Goal: Information Seeking & Learning: Understand process/instructions

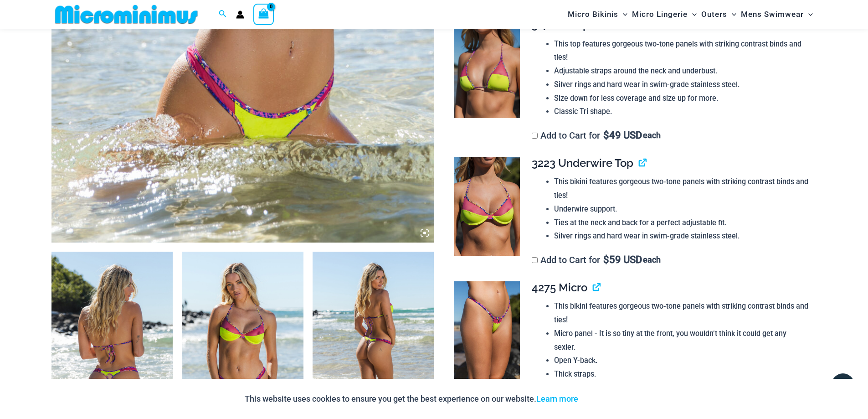
scroll to position [584, 0]
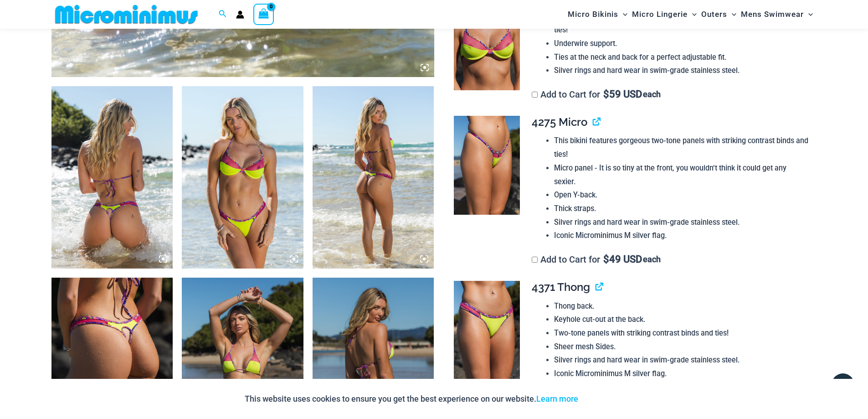
click at [424, 258] on icon at bounding box center [424, 258] width 3 height 3
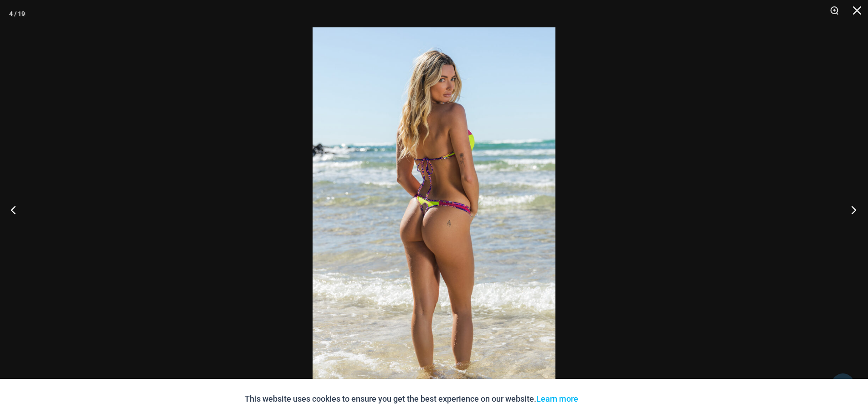
click at [853, 206] on button "Next" at bounding box center [851, 210] width 34 height 46
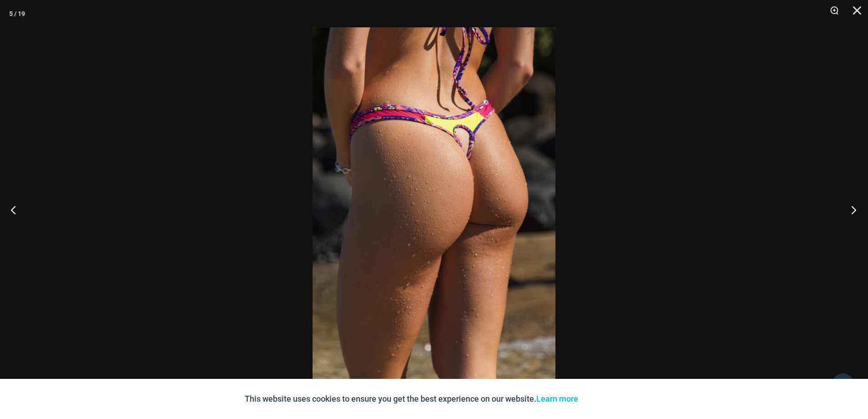
click at [853, 206] on button "Next" at bounding box center [851, 210] width 34 height 46
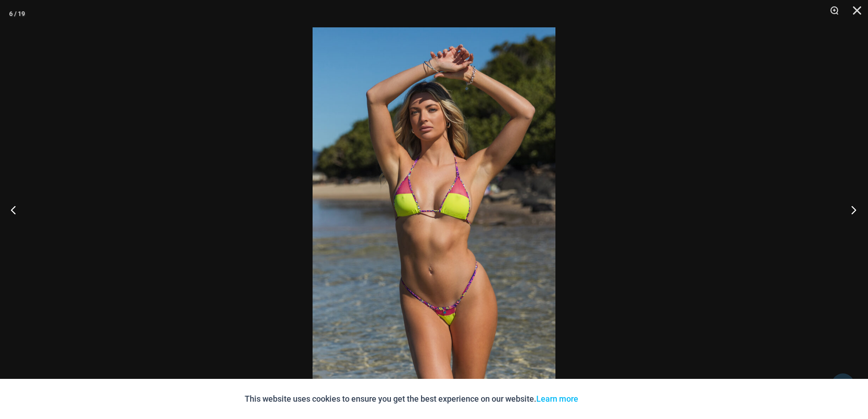
click at [853, 206] on button "Next" at bounding box center [851, 210] width 34 height 46
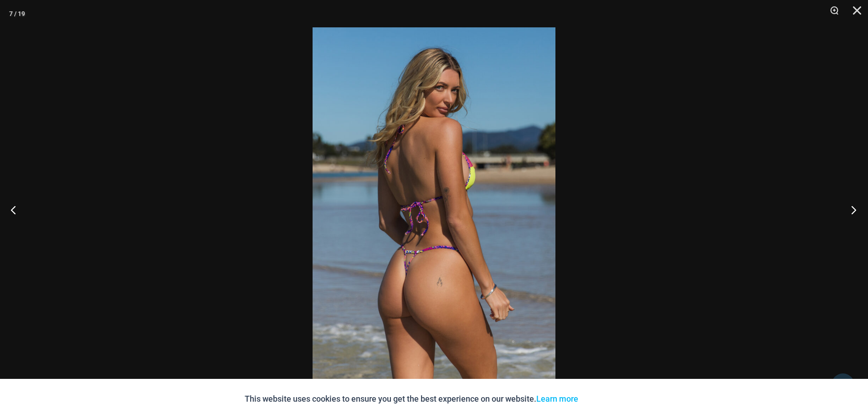
click at [853, 206] on button "Next" at bounding box center [851, 210] width 34 height 46
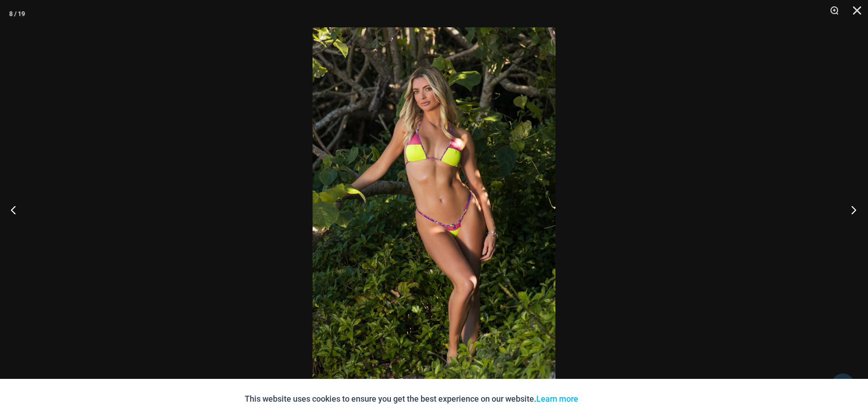
click at [853, 206] on button "Next" at bounding box center [851, 210] width 34 height 46
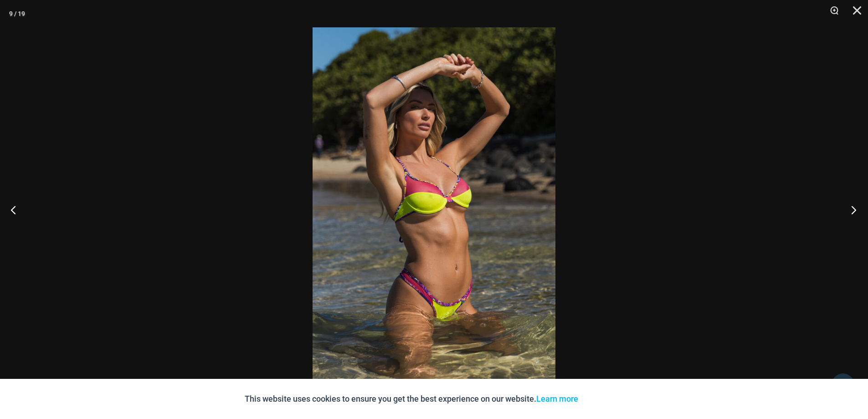
click at [853, 206] on button "Next" at bounding box center [851, 210] width 34 height 46
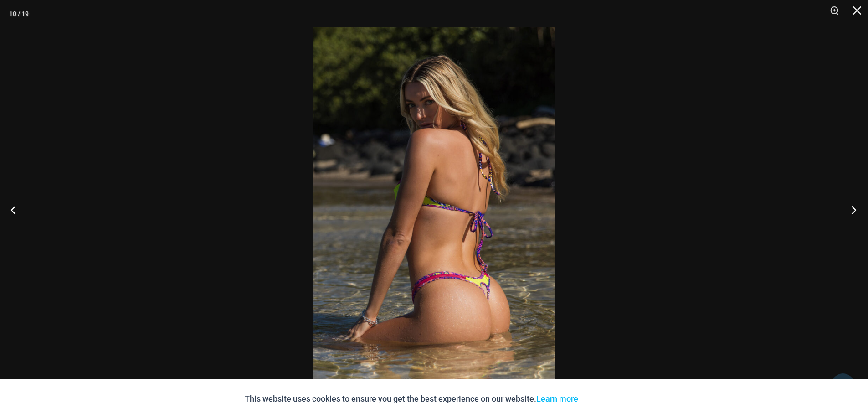
click at [853, 206] on button "Next" at bounding box center [851, 210] width 34 height 46
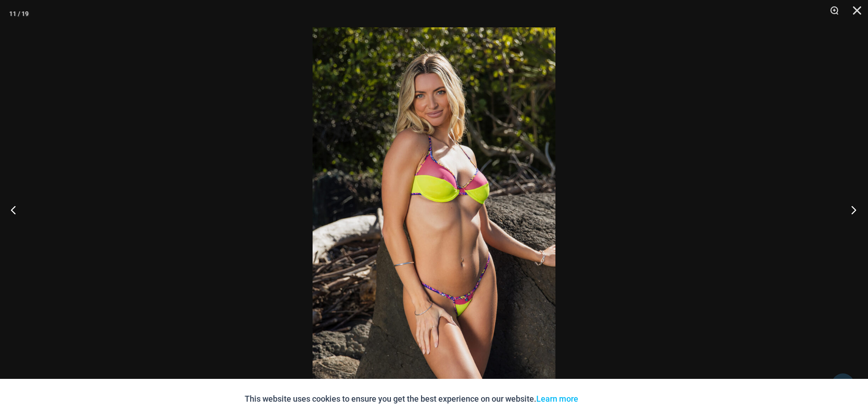
click at [853, 206] on button "Next" at bounding box center [851, 210] width 34 height 46
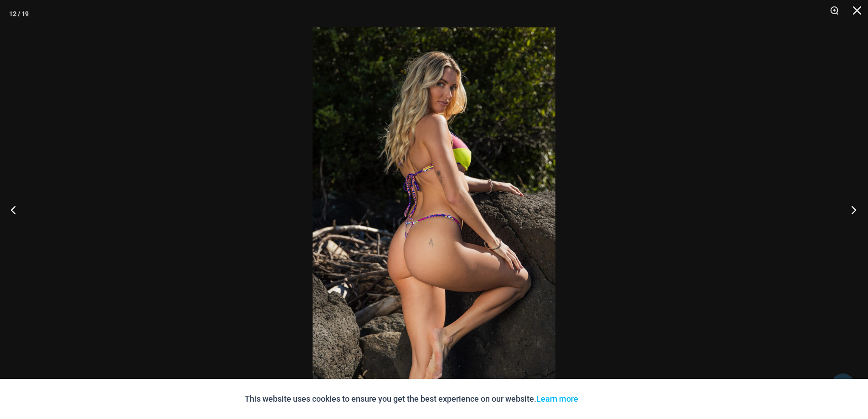
click at [853, 206] on button "Next" at bounding box center [851, 210] width 34 height 46
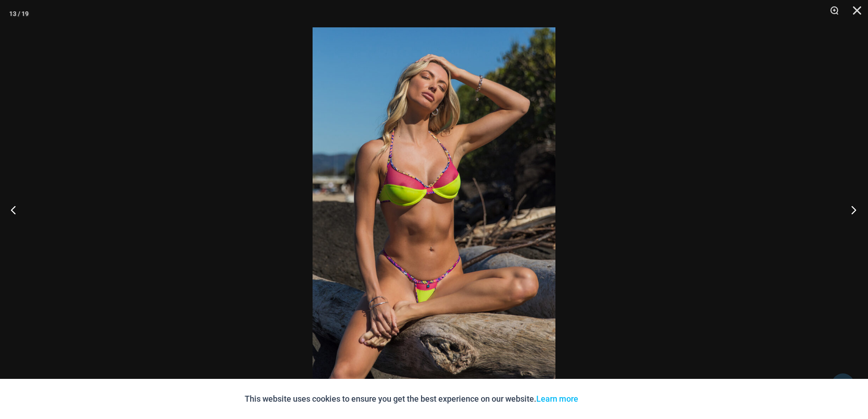
click at [853, 206] on button "Next" at bounding box center [851, 210] width 34 height 46
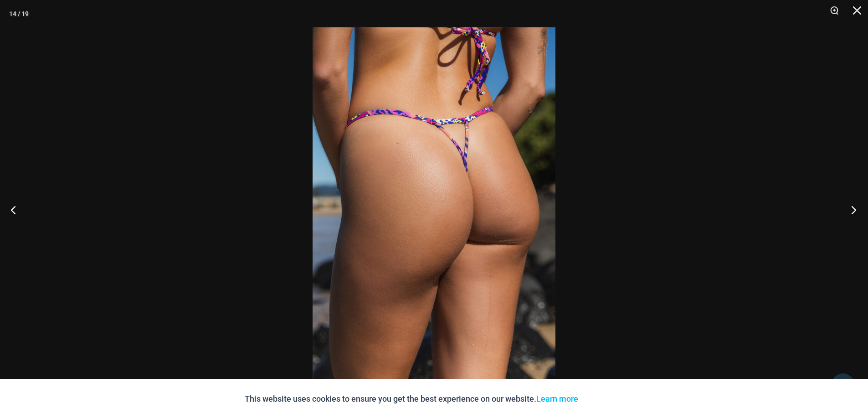
click at [853, 206] on button "Next" at bounding box center [851, 210] width 34 height 46
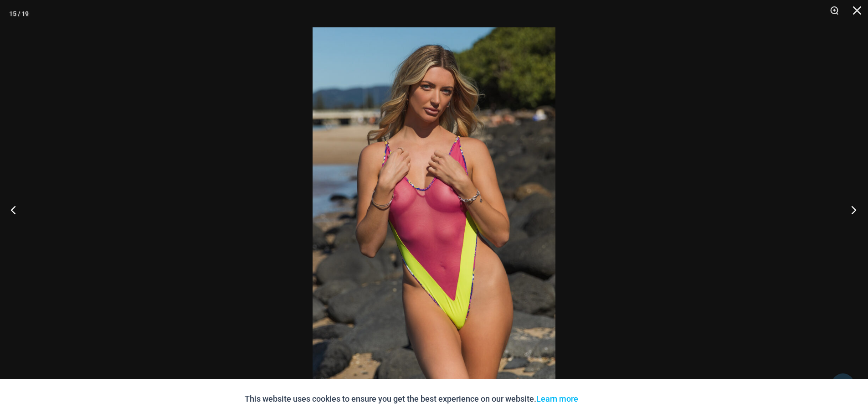
click at [853, 206] on button "Next" at bounding box center [851, 210] width 34 height 46
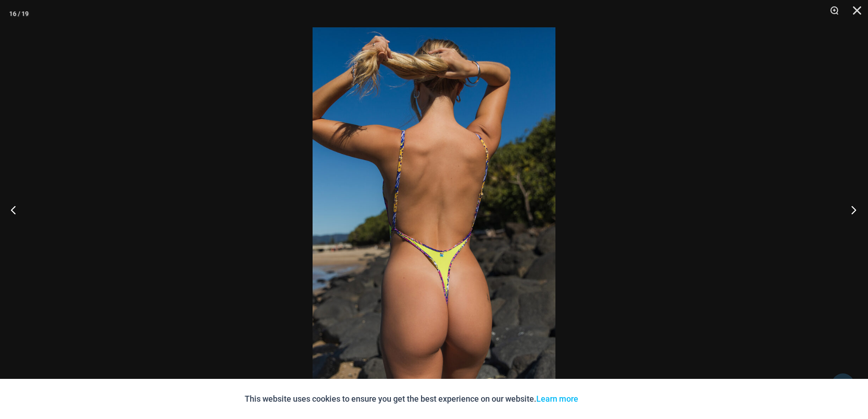
click at [853, 206] on button "Next" at bounding box center [851, 210] width 34 height 46
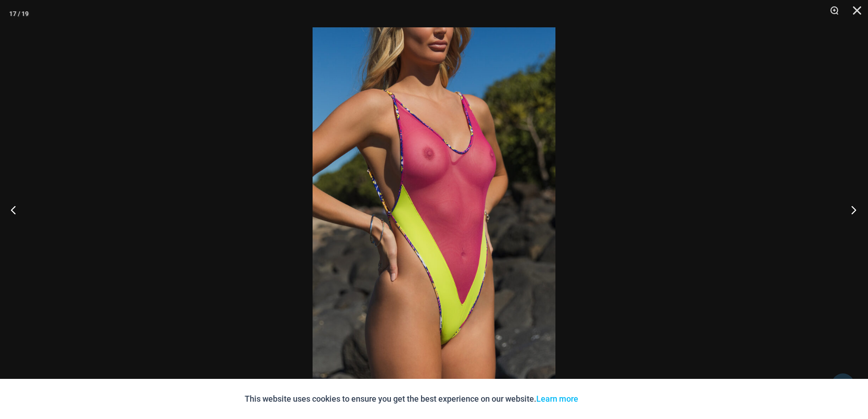
click at [853, 206] on button "Next" at bounding box center [851, 210] width 34 height 46
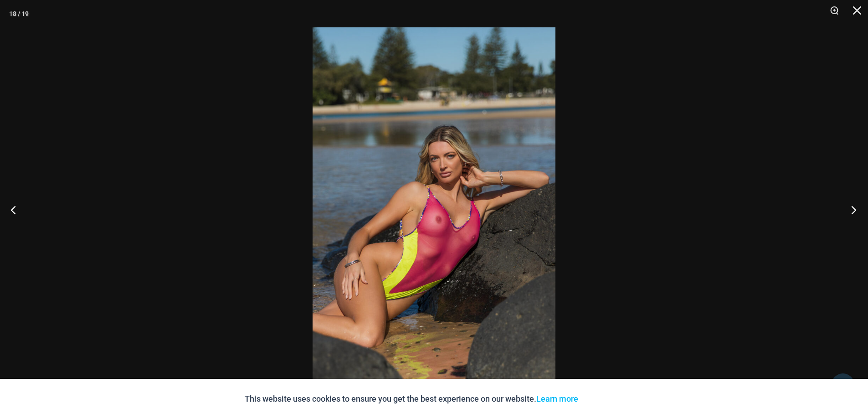
click at [853, 206] on button "Next" at bounding box center [851, 210] width 34 height 46
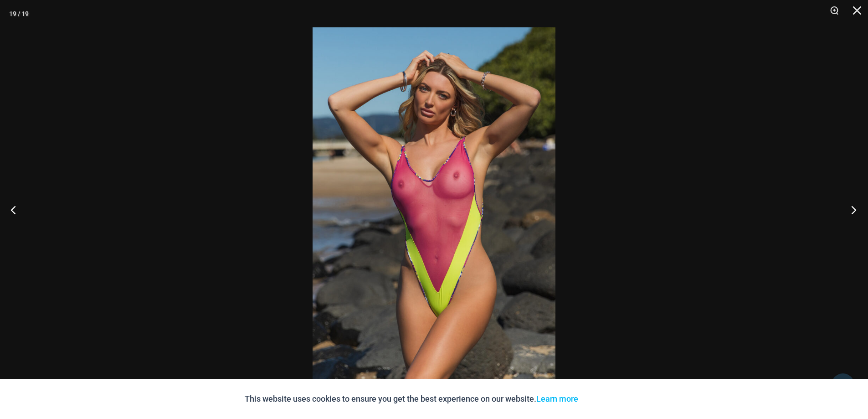
click at [853, 206] on button "Next" at bounding box center [851, 210] width 34 height 46
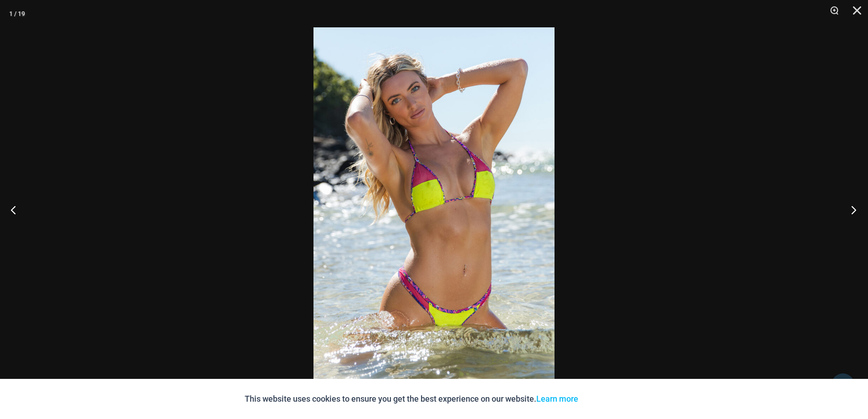
click at [853, 206] on button "Next" at bounding box center [851, 210] width 34 height 46
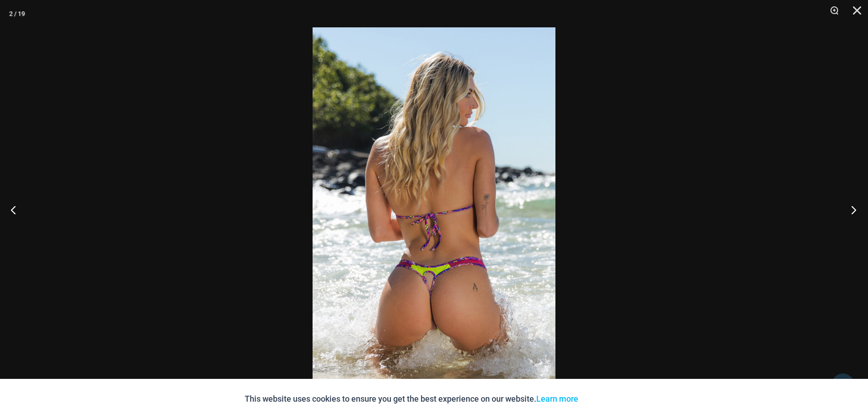
click at [853, 206] on button "Next" at bounding box center [851, 210] width 34 height 46
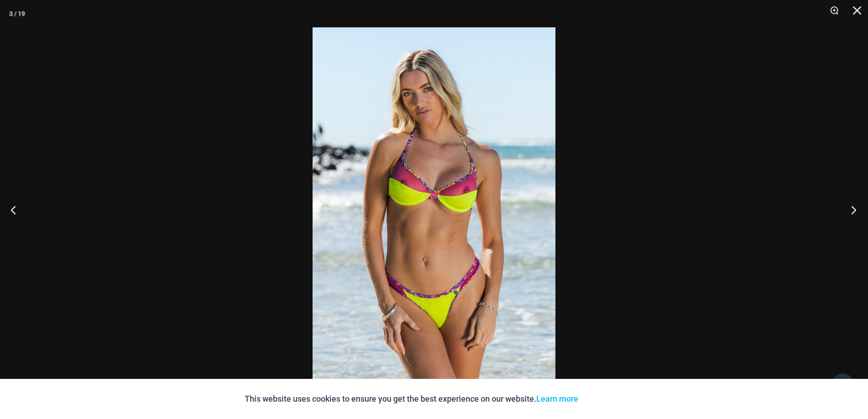
click at [853, 206] on button "Next" at bounding box center [851, 210] width 34 height 46
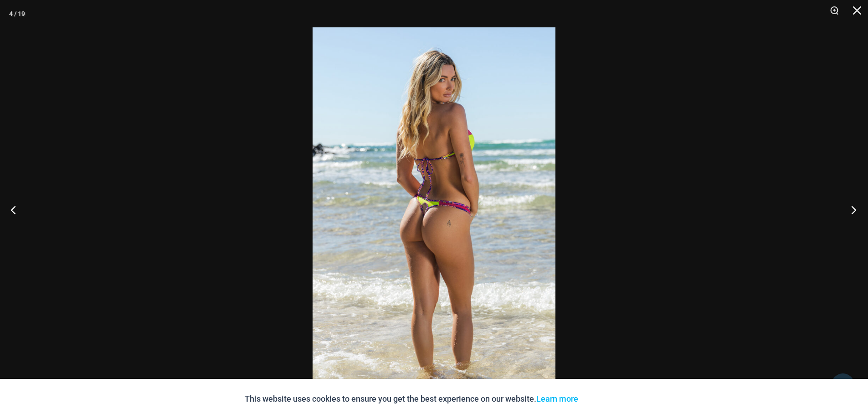
click at [853, 206] on button "Next" at bounding box center [851, 210] width 34 height 46
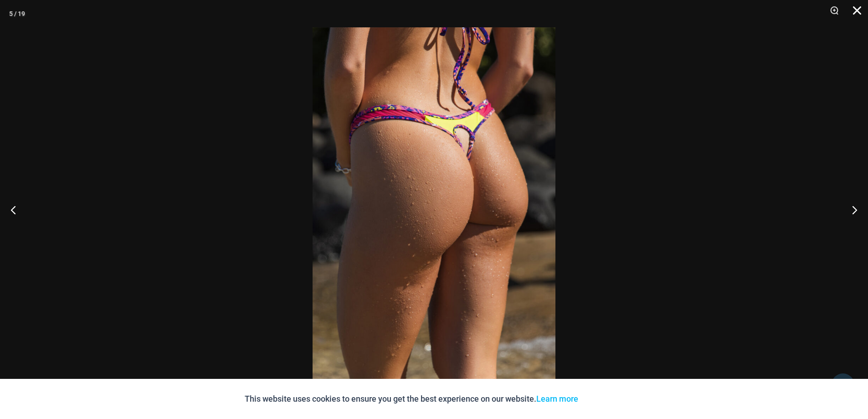
click at [858, 9] on button "Close" at bounding box center [854, 13] width 23 height 27
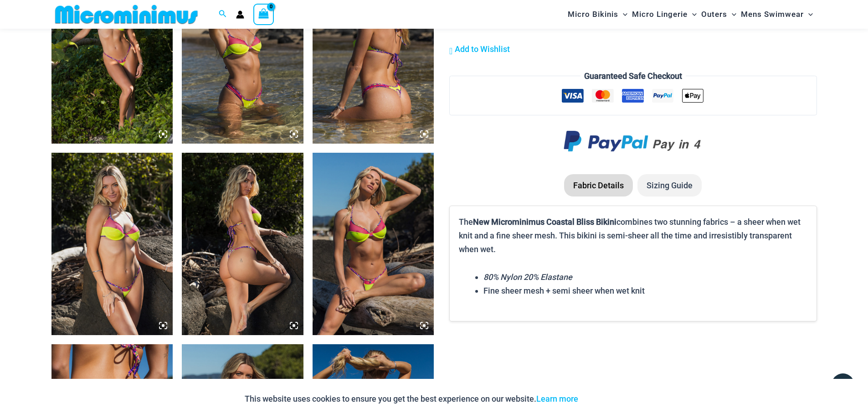
scroll to position [1131, 0]
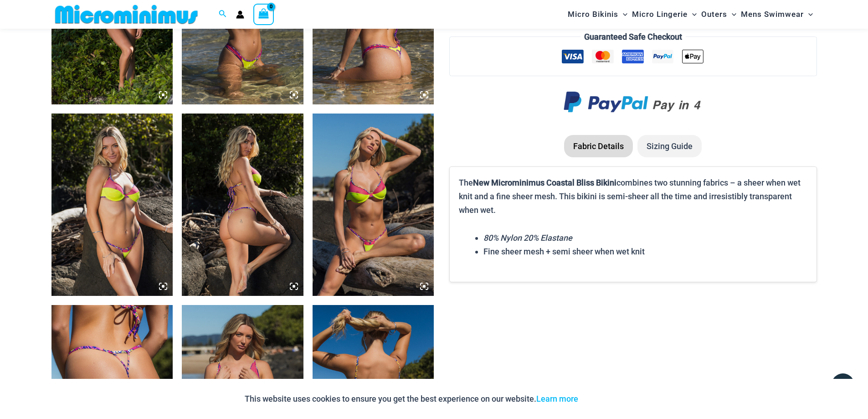
click at [673, 135] on li "Sizing Guide" at bounding box center [669, 146] width 64 height 23
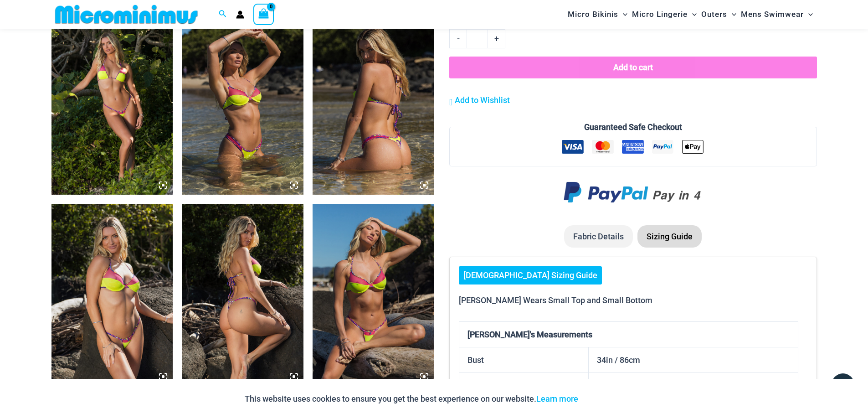
scroll to position [1176, 0]
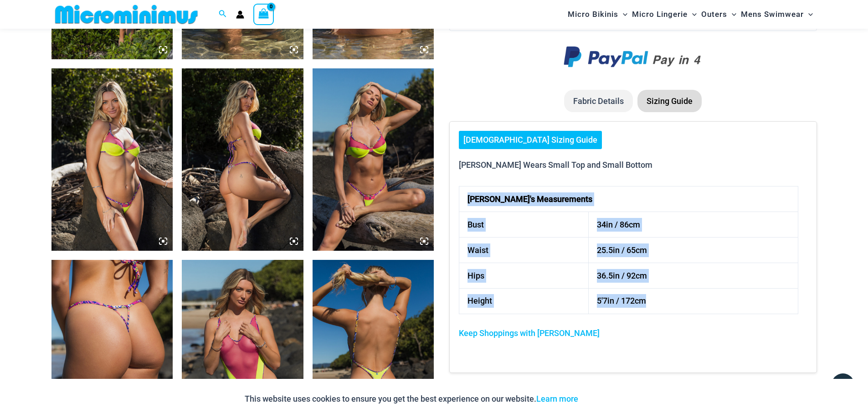
drag, startPoint x: 629, startPoint y: 287, endPoint x: 461, endPoint y: 193, distance: 192.4
click at [461, 193] on tbody "[PERSON_NAME]'s Measurements Bust 34in / 86cm Waist 25.5in / 65cm Hips 36.5in /…" at bounding box center [628, 249] width 339 height 127
copy tbody "[PERSON_NAME]'s Measurements Bust 34in / 86cm Waist 25.5in / 65cm Hips 36.5in /…"
